Goal: Task Accomplishment & Management: Complete application form

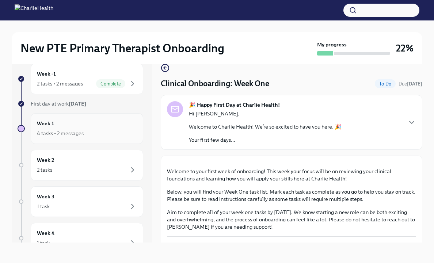
click at [115, 129] on div "4 tasks • 2 messages" at bounding box center [87, 133] width 100 height 9
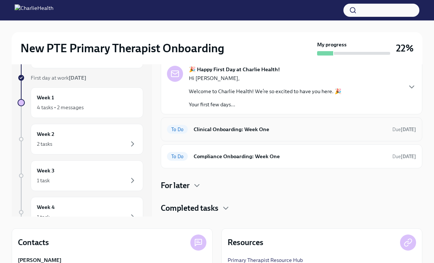
scroll to position [44, 0]
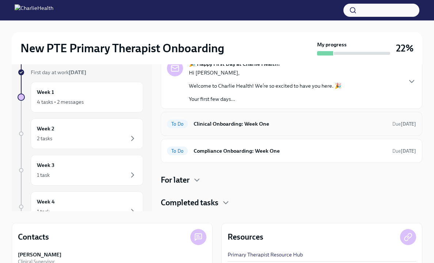
click at [232, 128] on div "To Do Clinical Onboarding: Week One Due [DATE]" at bounding box center [291, 124] width 249 height 12
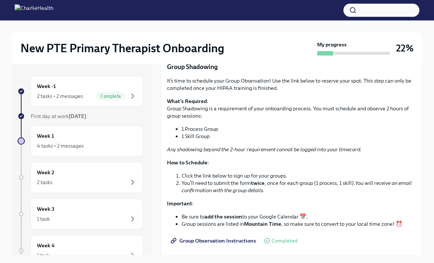
scroll to position [756, 0]
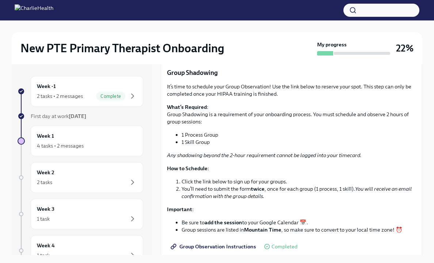
click at [217, 53] on span "I have set up a time to meet with my mentor" at bounding box center [225, 48] width 107 height 7
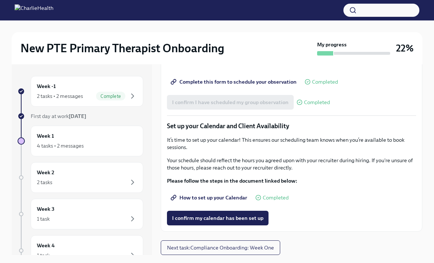
scroll to position [1017, 0]
click at [192, 219] on span "I confirm my calendar has been set up" at bounding box center [217, 217] width 91 height 7
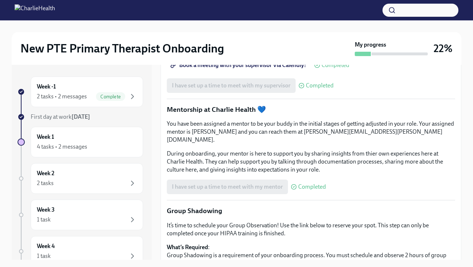
scroll to position [655, 0]
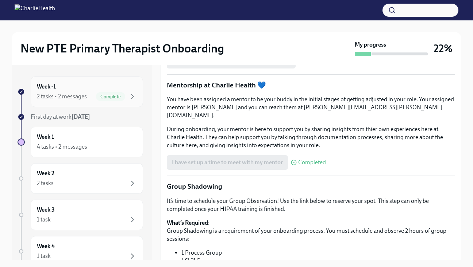
click at [91, 92] on div "Week -1 2 tasks • 2 messages Complete" at bounding box center [87, 92] width 100 height 18
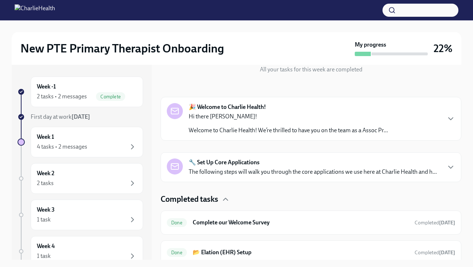
scroll to position [93, 0]
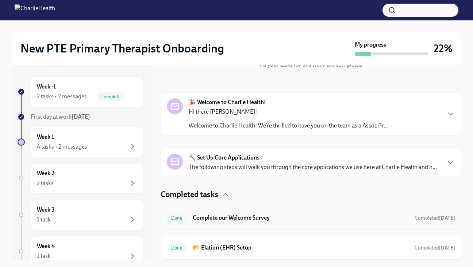
click at [283, 221] on h6 "Complete our Welcome Survey" at bounding box center [301, 218] width 216 height 8
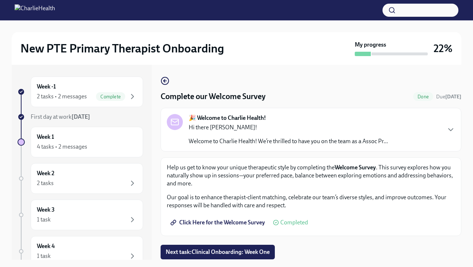
scroll to position [13, 0]
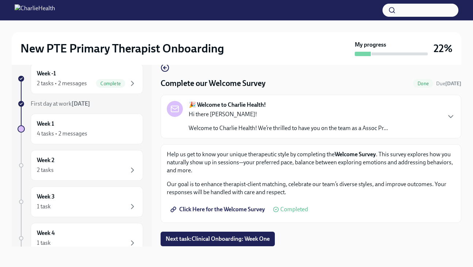
click at [230, 211] on span "Click Here for the Welcome Survey" at bounding box center [218, 209] width 93 height 7
click at [433, 116] on icon "button" at bounding box center [450, 116] width 9 height 9
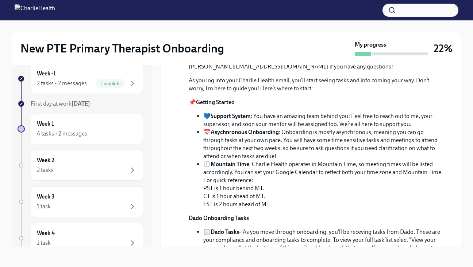
scroll to position [116, 0]
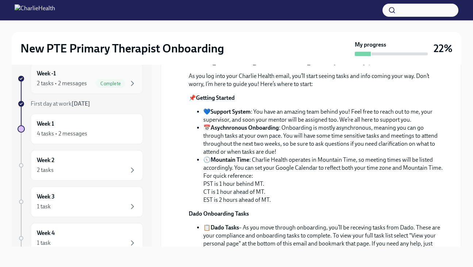
click at [85, 80] on div "2 tasks • 2 messages" at bounding box center [62, 84] width 50 height 8
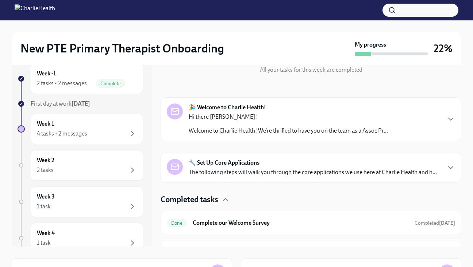
scroll to position [93, 0]
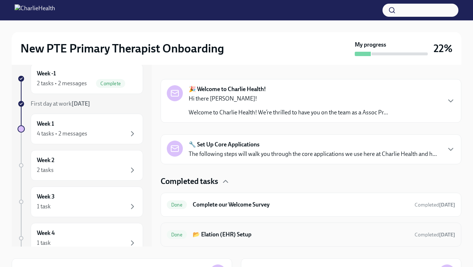
click at [284, 232] on h6 "📂 Elation (EHR) Setup" at bounding box center [301, 235] width 216 height 8
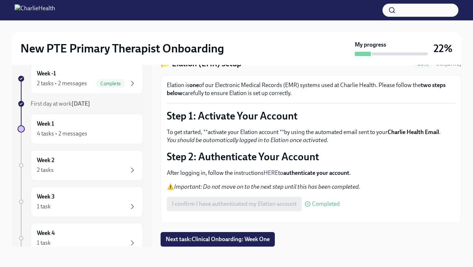
scroll to position [43, 0]
click at [95, 124] on div "Week 1 4 tasks • 2 messages" at bounding box center [87, 129] width 100 height 18
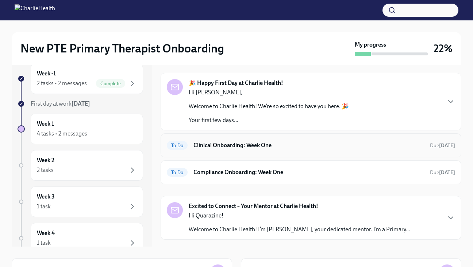
scroll to position [13, 0]
click at [277, 149] on h6 "Clinical Onboarding: Week One" at bounding box center [308, 145] width 231 height 8
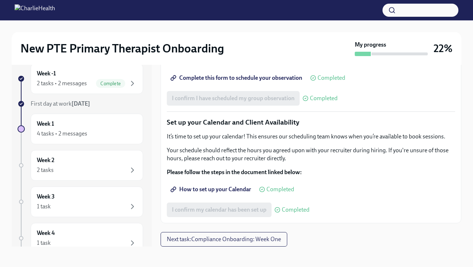
scroll to position [1037, 0]
